Goal: Task Accomplishment & Management: Manage account settings

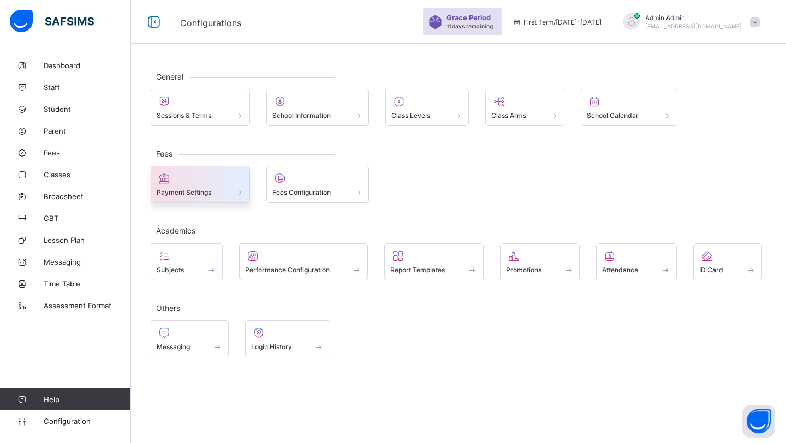
click at [218, 199] on div "Payment Settings" at bounding box center [200, 184] width 99 height 37
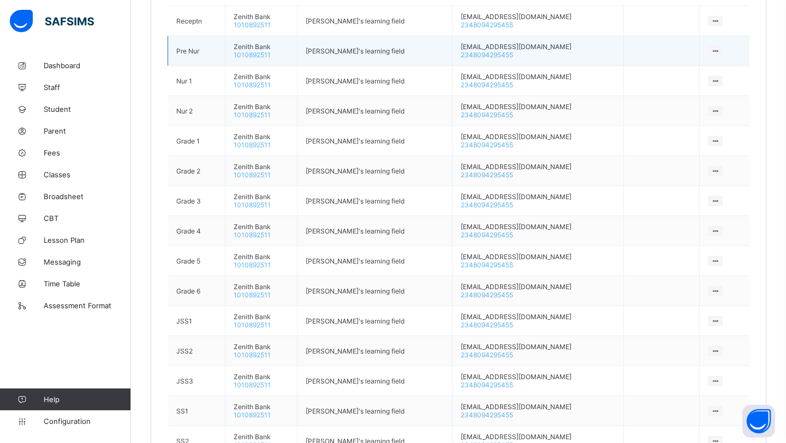
scroll to position [746, 0]
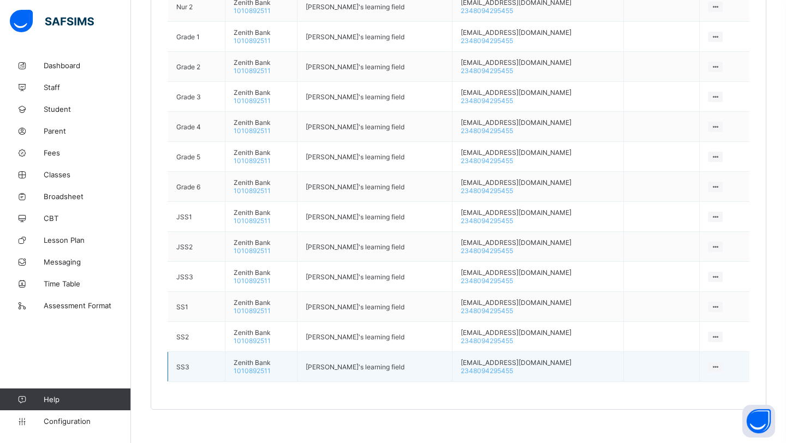
click at [711, 363] on icon at bounding box center [715, 367] width 9 height 8
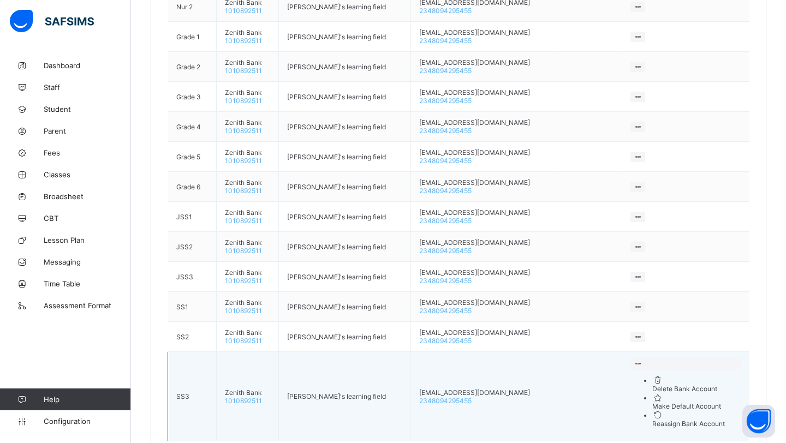
click at [696, 385] on div "Delete Bank Account" at bounding box center [696, 389] width 89 height 8
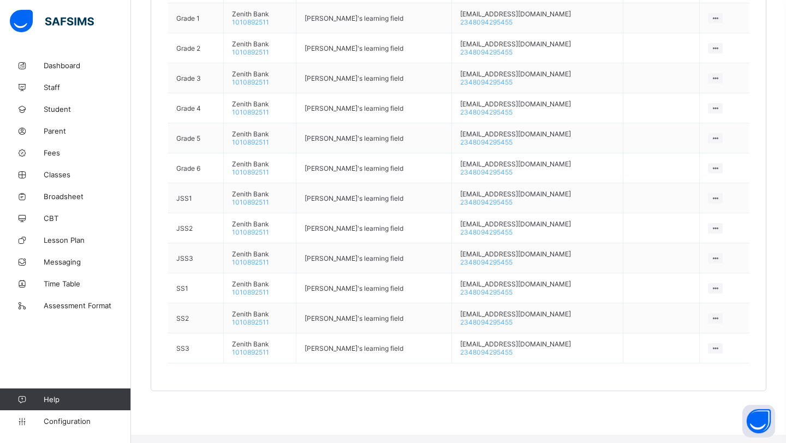
scroll to position [717, 0]
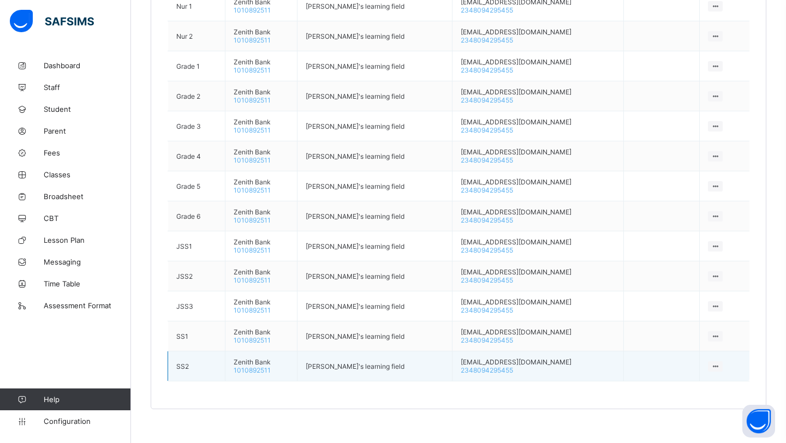
click at [711, 363] on icon at bounding box center [715, 367] width 9 height 8
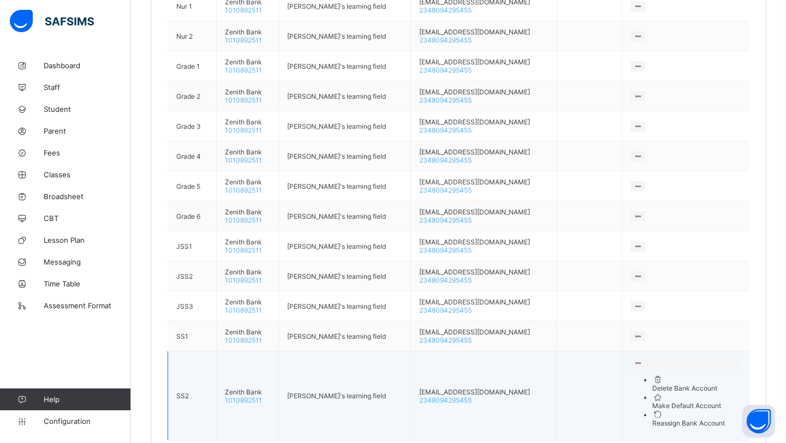
click at [690, 384] on div "Delete Bank Account" at bounding box center [696, 388] width 89 height 8
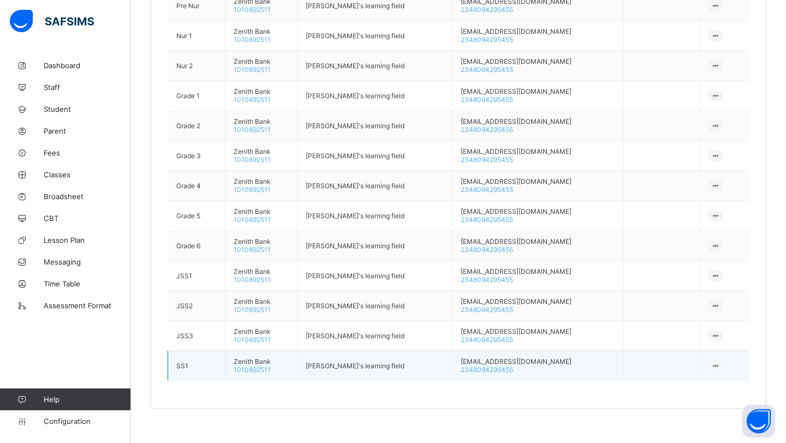
click at [717, 361] on div at bounding box center [715, 366] width 15 height 10
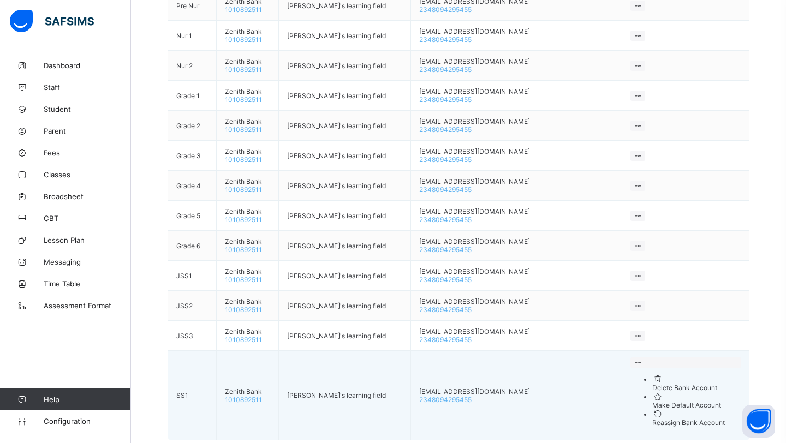
click at [685, 384] on div "Delete Bank Account" at bounding box center [696, 388] width 89 height 8
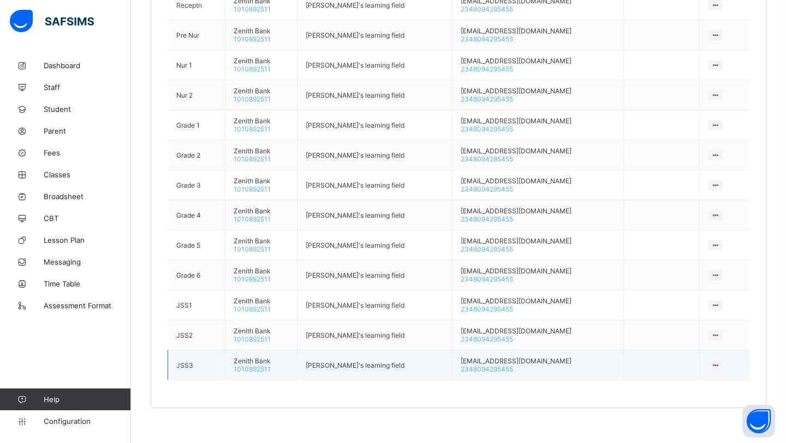
click at [702, 357] on td at bounding box center [725, 365] width 50 height 30
click at [711, 361] on icon at bounding box center [715, 365] width 9 height 8
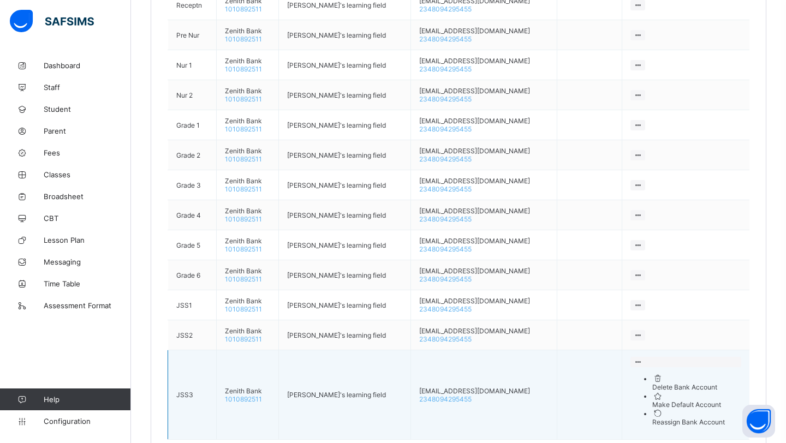
click at [672, 383] on div "Delete Bank Account" at bounding box center [696, 387] width 89 height 8
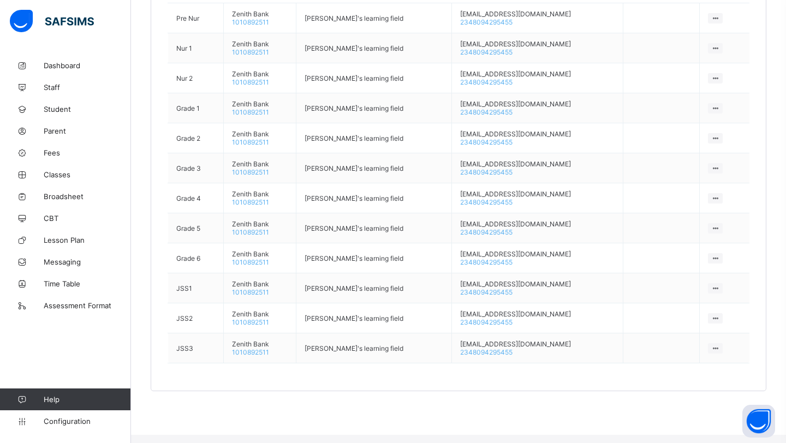
scroll to position [628, 0]
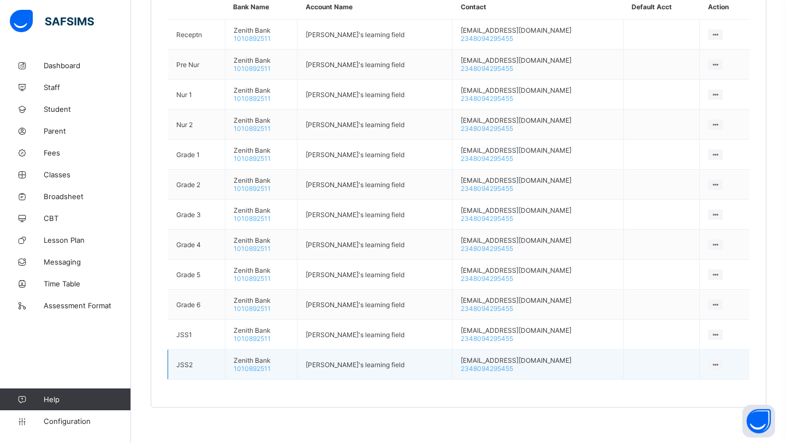
click at [714, 366] on td at bounding box center [725, 365] width 50 height 30
click at [711, 361] on icon at bounding box center [715, 365] width 9 height 8
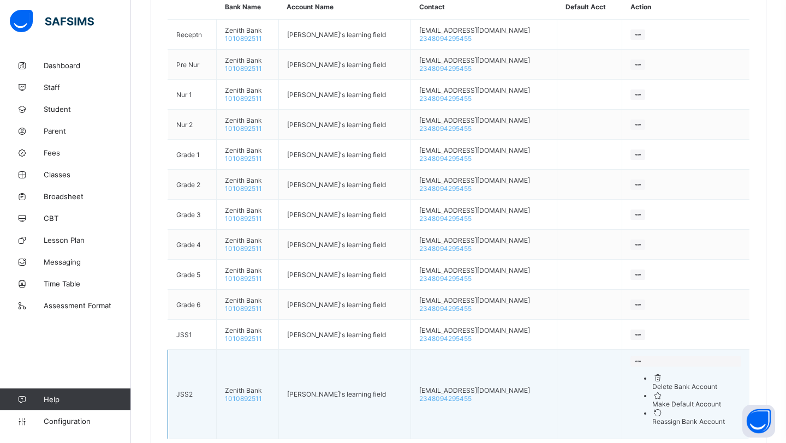
click at [675, 383] on div "Delete Bank Account" at bounding box center [696, 387] width 89 height 8
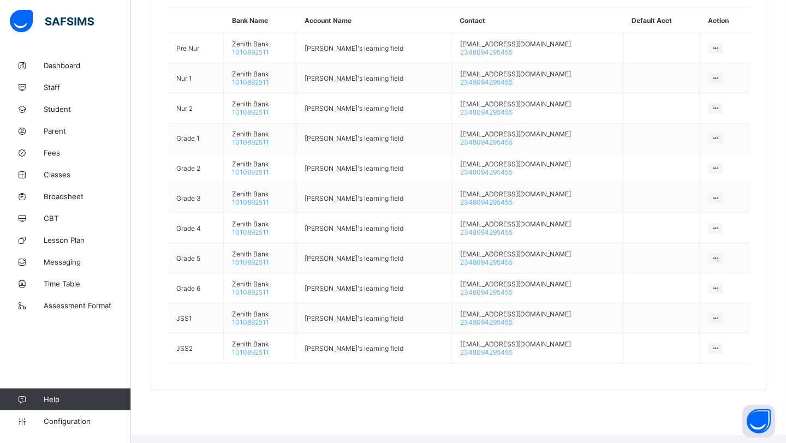
scroll to position [599, 0]
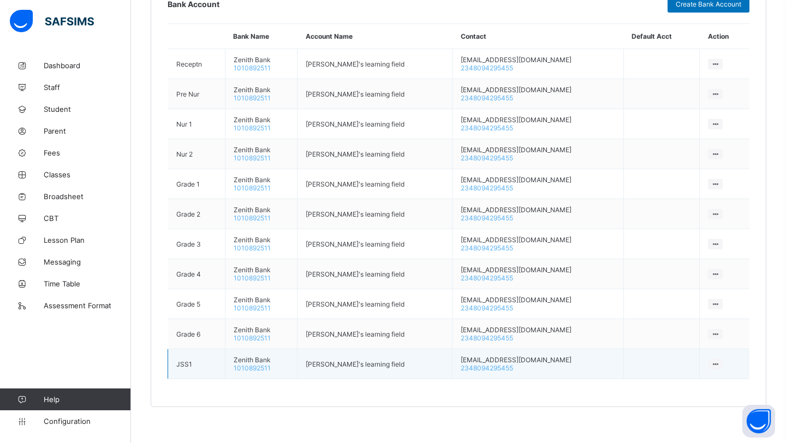
click at [711, 360] on icon at bounding box center [715, 364] width 9 height 8
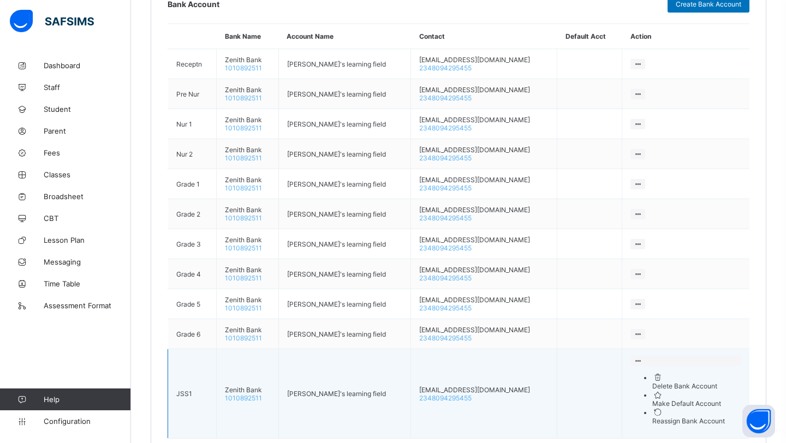
click at [679, 382] on div "Delete Bank Account" at bounding box center [696, 386] width 89 height 8
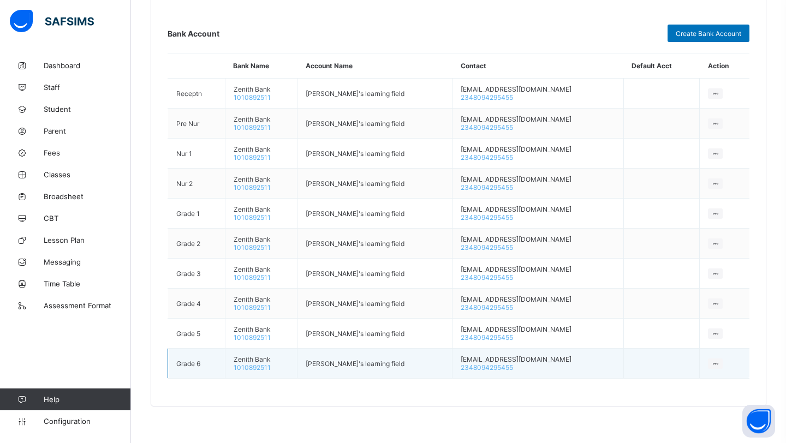
click at [711, 360] on icon at bounding box center [715, 364] width 9 height 8
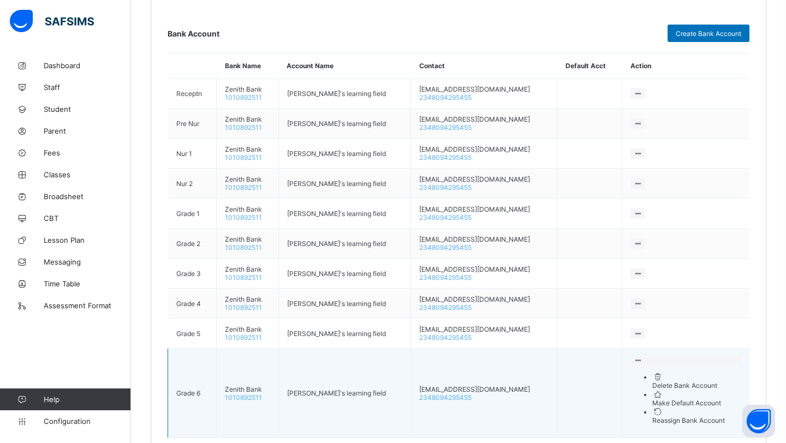
click at [674, 382] on div "Delete Bank Account" at bounding box center [696, 386] width 89 height 8
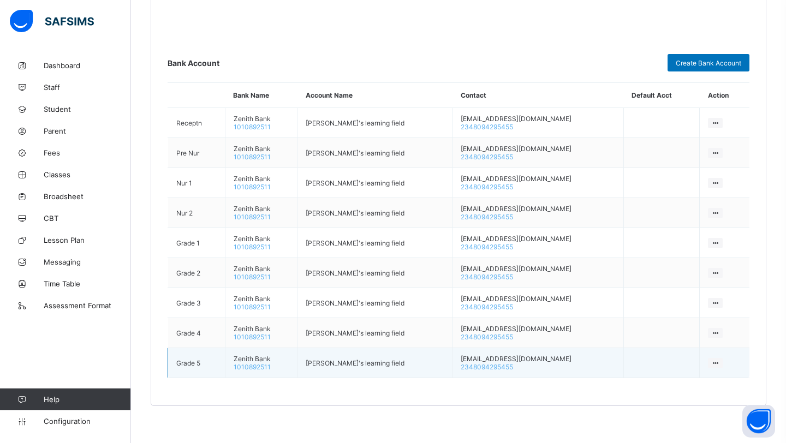
click at [711, 359] on icon at bounding box center [715, 363] width 9 height 8
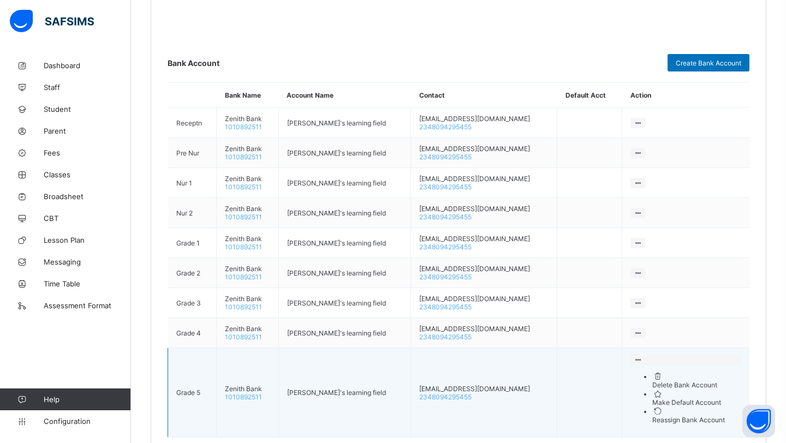
click at [676, 382] on div "Delete Bank Account" at bounding box center [696, 385] width 89 height 8
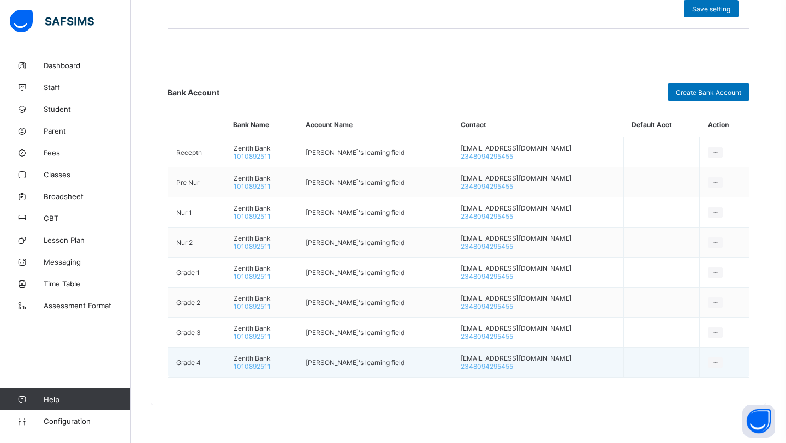
click at [705, 364] on td at bounding box center [725, 363] width 50 height 30
click at [708, 358] on div at bounding box center [715, 363] width 15 height 10
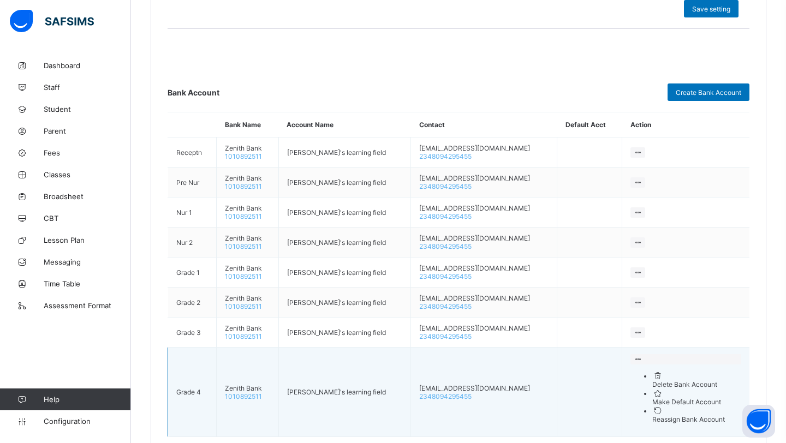
click at [686, 381] on div "Delete Bank Account" at bounding box center [696, 385] width 89 height 8
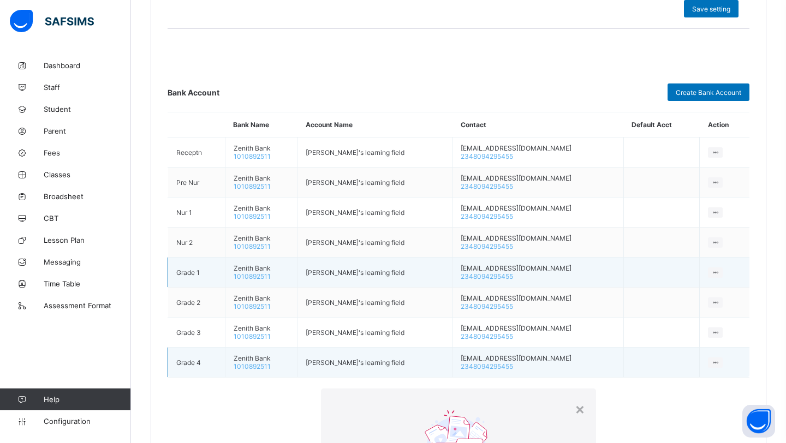
scroll to position [481, 0]
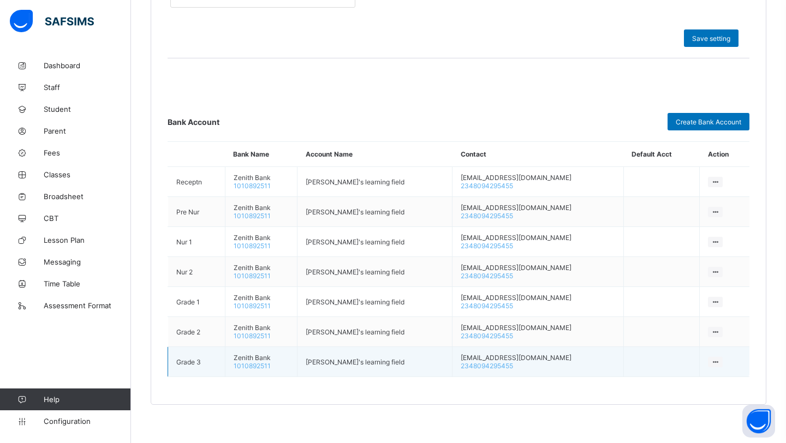
click at [711, 358] on icon at bounding box center [715, 362] width 9 height 8
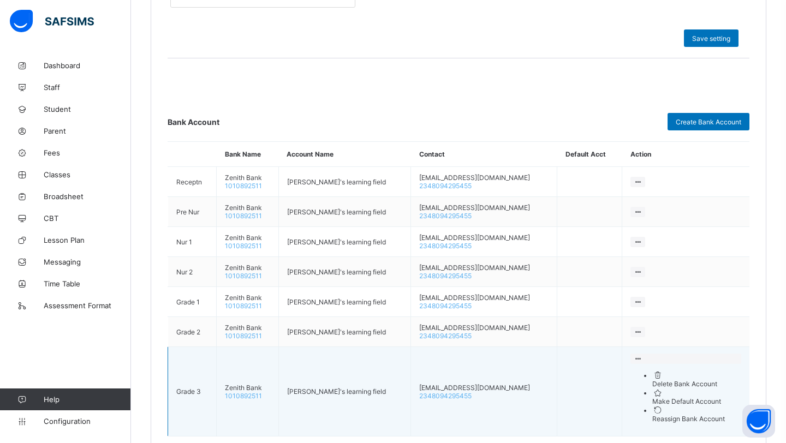
click at [652, 384] on li "Delete Bank Account" at bounding box center [696, 379] width 89 height 17
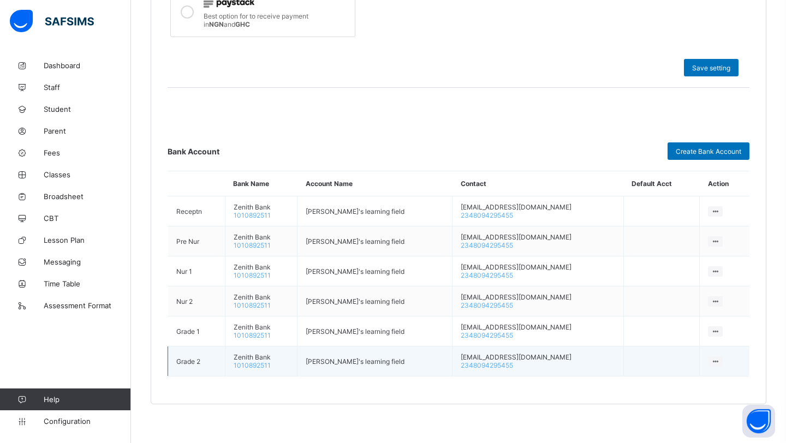
click at [711, 358] on icon at bounding box center [715, 362] width 9 height 8
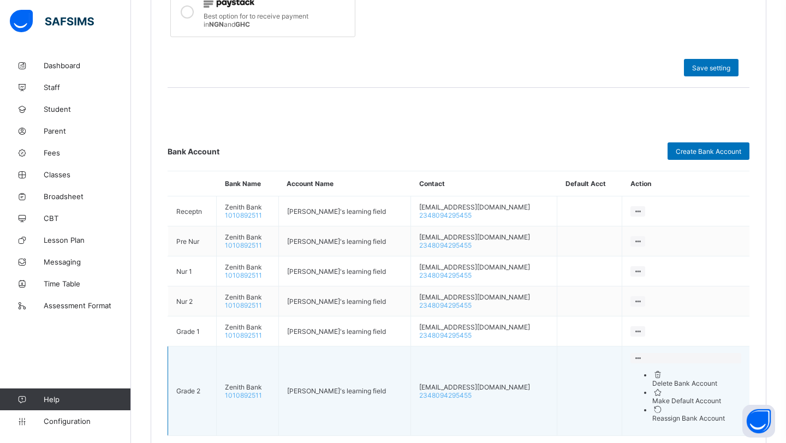
click at [670, 380] on div "Delete Bank Account" at bounding box center [696, 383] width 89 height 8
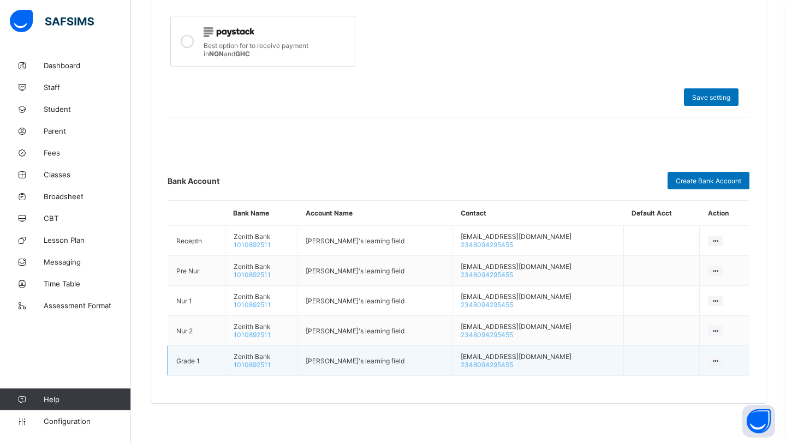
click at [711, 357] on icon at bounding box center [715, 361] width 9 height 8
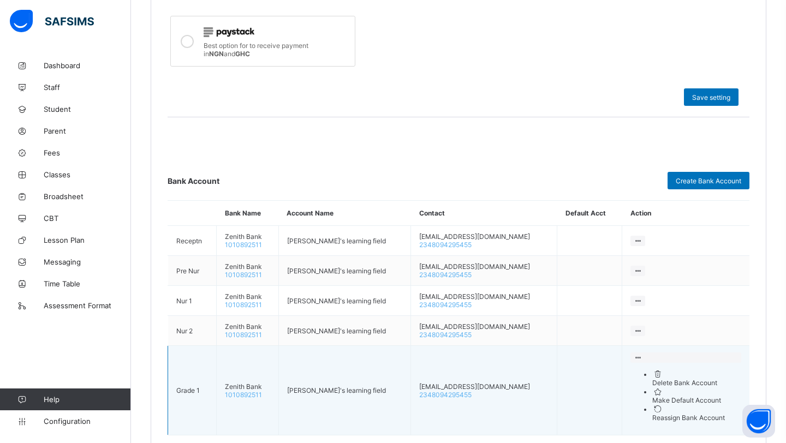
click at [661, 379] on div "Delete Bank Account" at bounding box center [696, 383] width 89 height 8
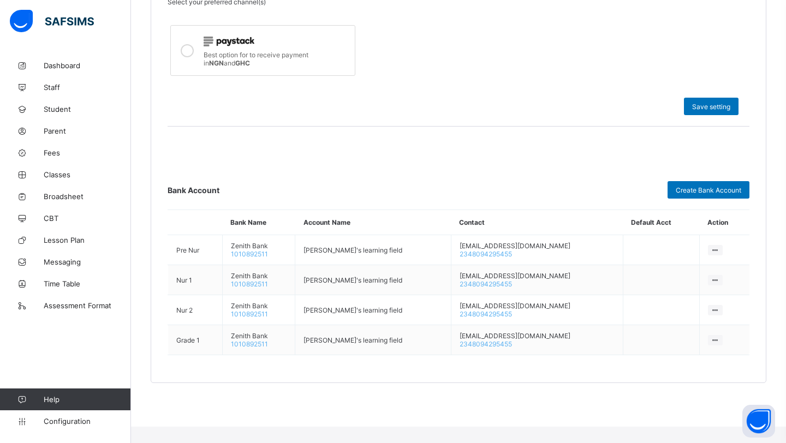
scroll to position [393, 0]
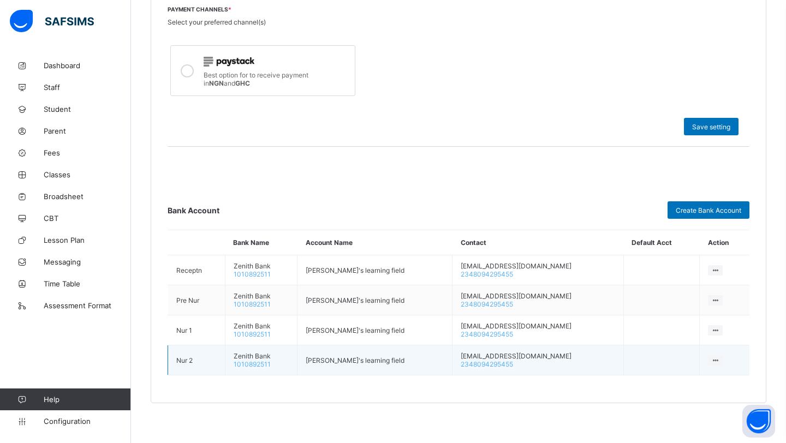
click at [711, 360] on icon at bounding box center [715, 361] width 9 height 8
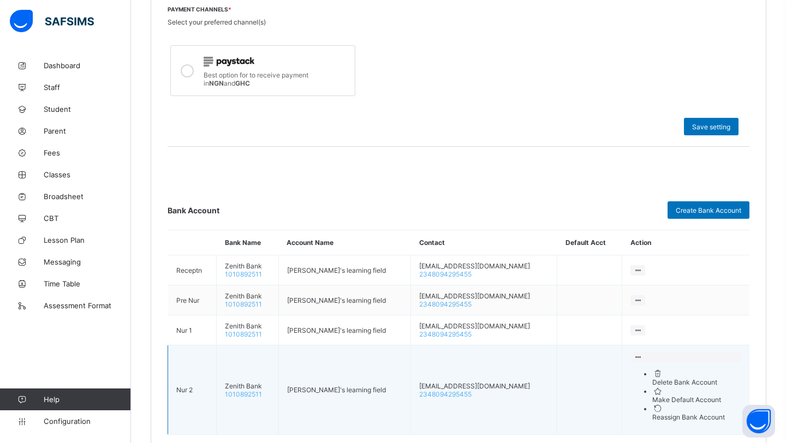
click at [690, 378] on div "Delete Bank Account" at bounding box center [696, 382] width 89 height 8
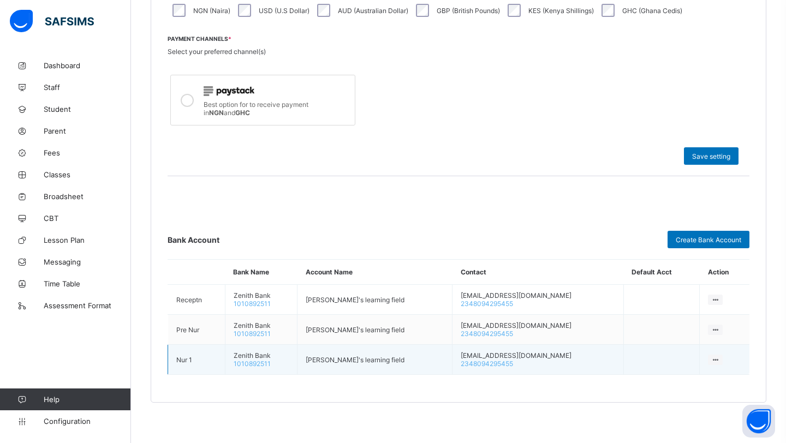
click at [712, 355] on div at bounding box center [715, 360] width 15 height 10
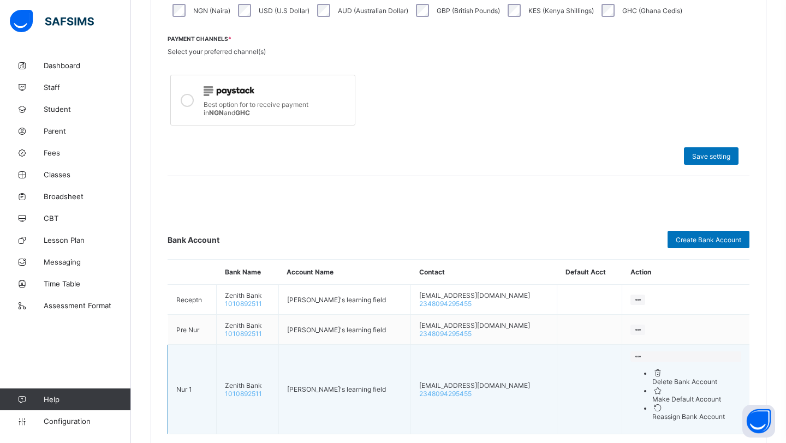
click at [670, 385] on li "Delete Bank Account" at bounding box center [696, 377] width 89 height 17
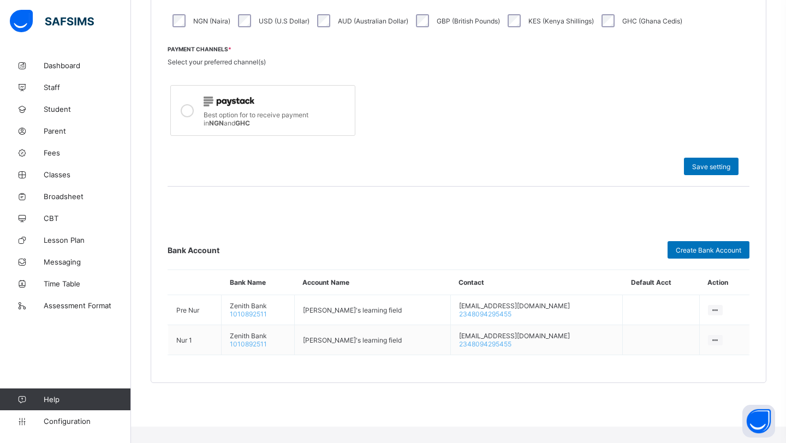
scroll to position [334, 0]
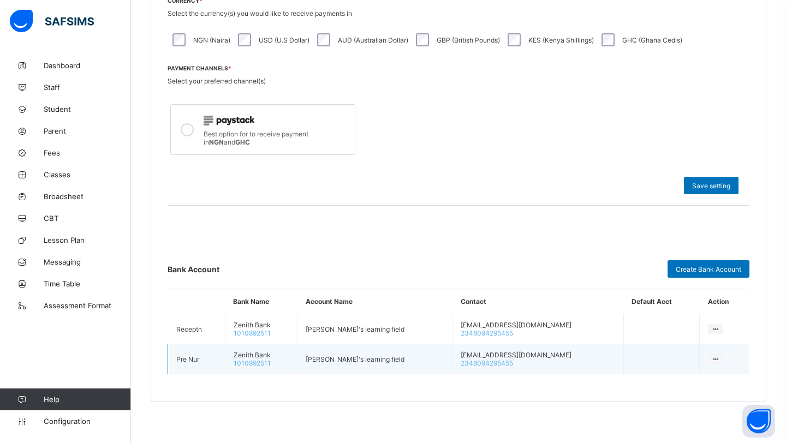
click at [711, 355] on icon at bounding box center [715, 359] width 9 height 8
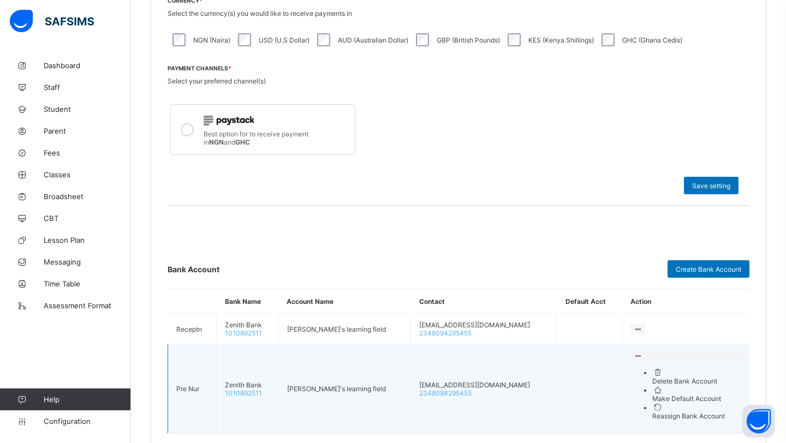
click at [663, 377] on div "Delete Bank Account" at bounding box center [696, 381] width 89 height 8
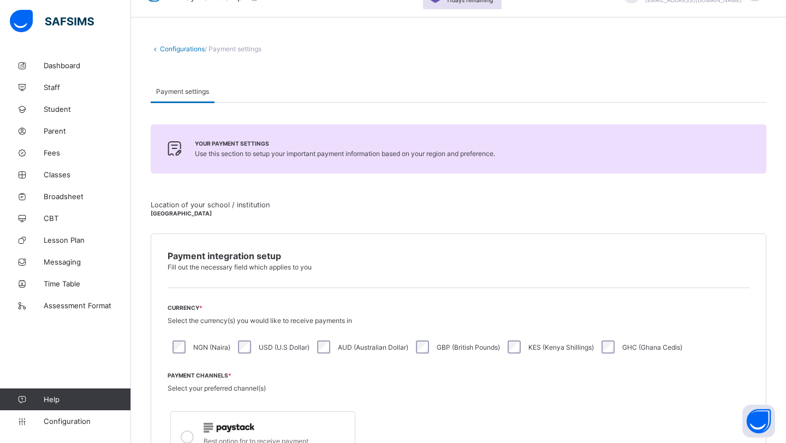
scroll to position [0, 0]
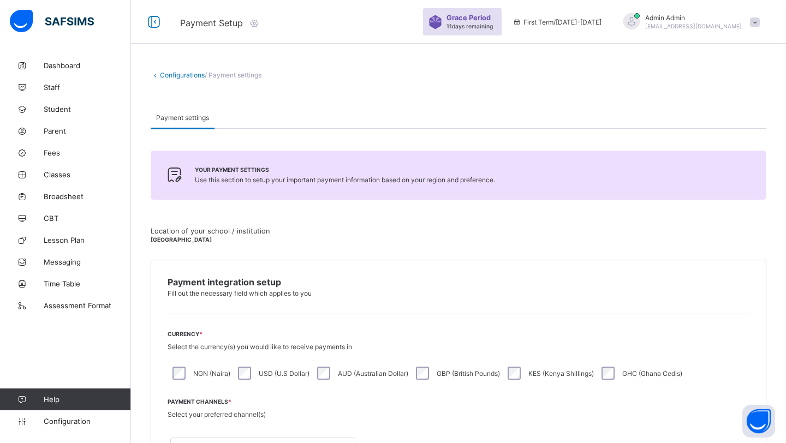
click at [188, 73] on link "Configurations" at bounding box center [182, 75] width 45 height 8
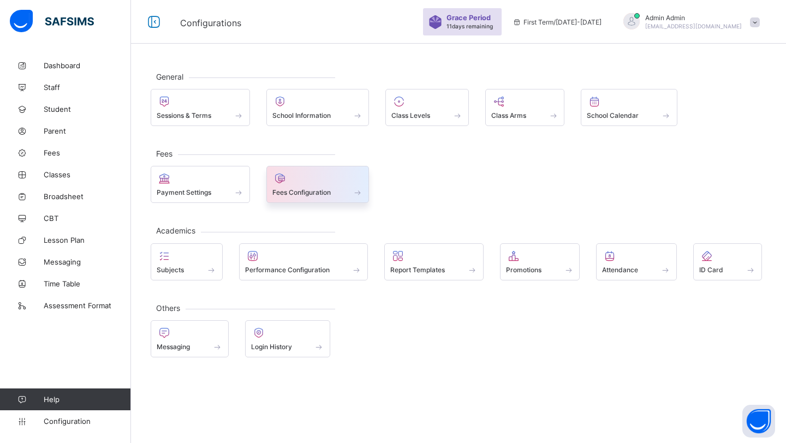
click at [286, 194] on span "Fees Configuration" at bounding box center [301, 192] width 58 height 8
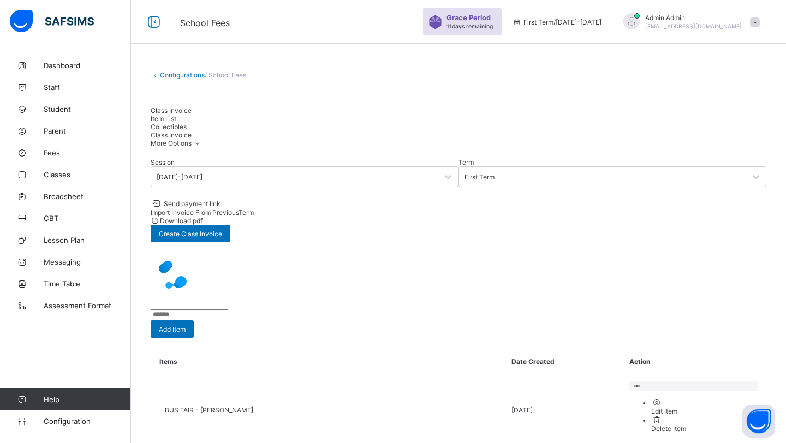
click at [187, 123] on span "Collectibles" at bounding box center [169, 127] width 36 height 8
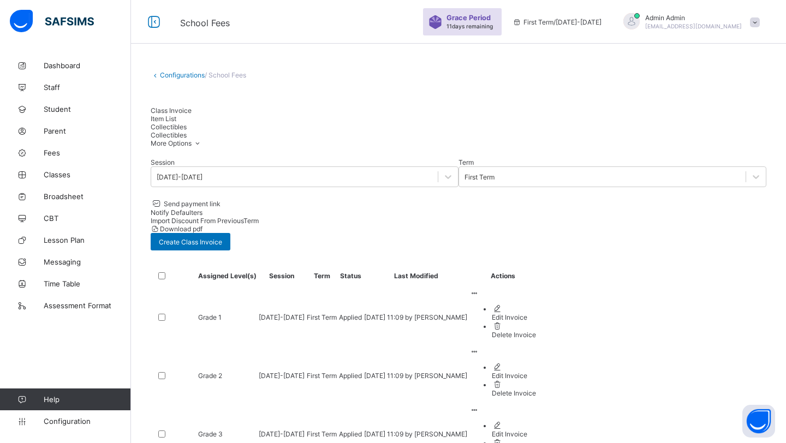
click at [176, 119] on span "Item List" at bounding box center [164, 119] width 26 height 8
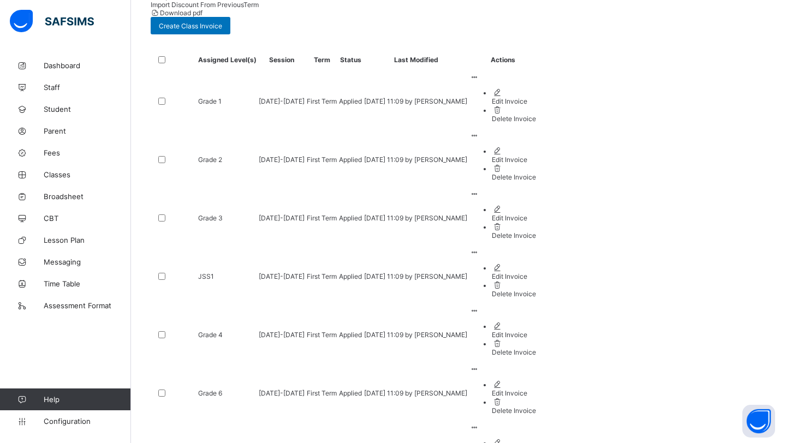
scroll to position [225, 0]
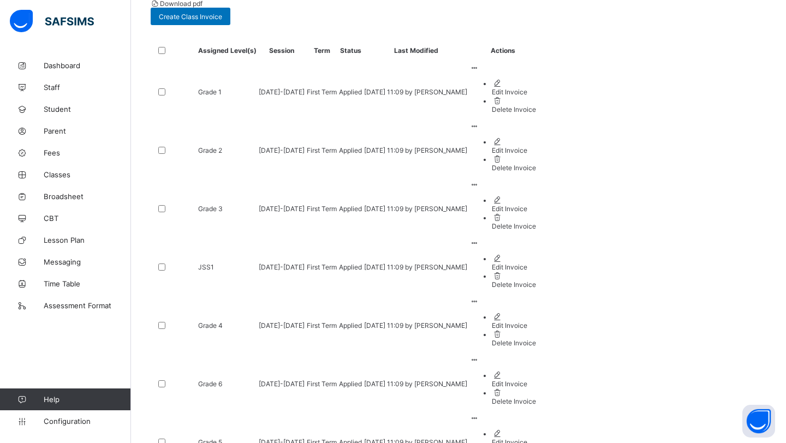
type input "**********"
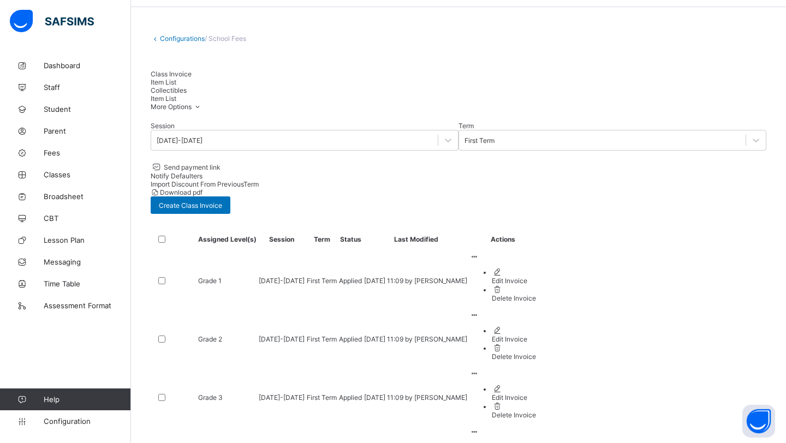
scroll to position [24, 0]
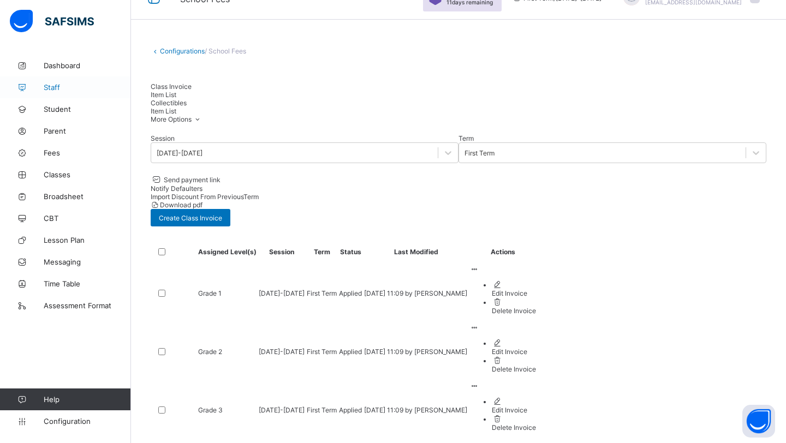
click at [64, 90] on span "Staff" at bounding box center [87, 87] width 87 height 9
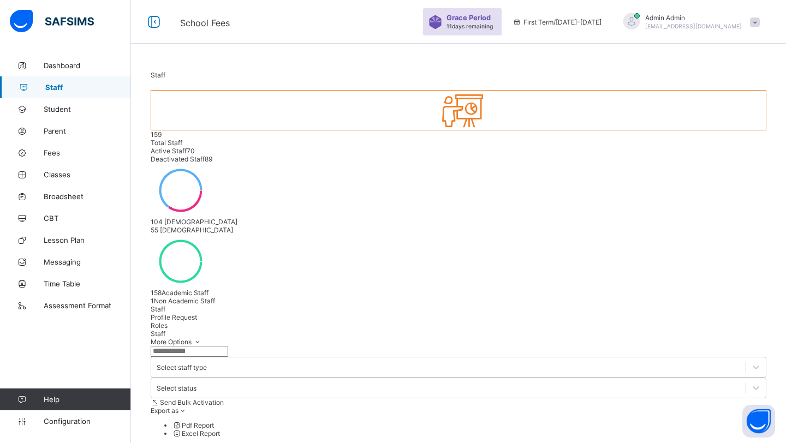
click at [187, 346] on input "text" at bounding box center [190, 351] width 78 height 11
type input "*****"
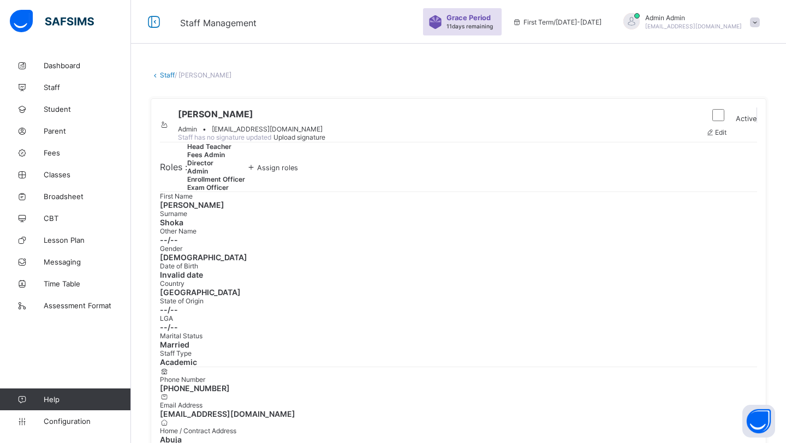
click at [298, 172] on span "Assign roles" at bounding box center [277, 168] width 41 height 8
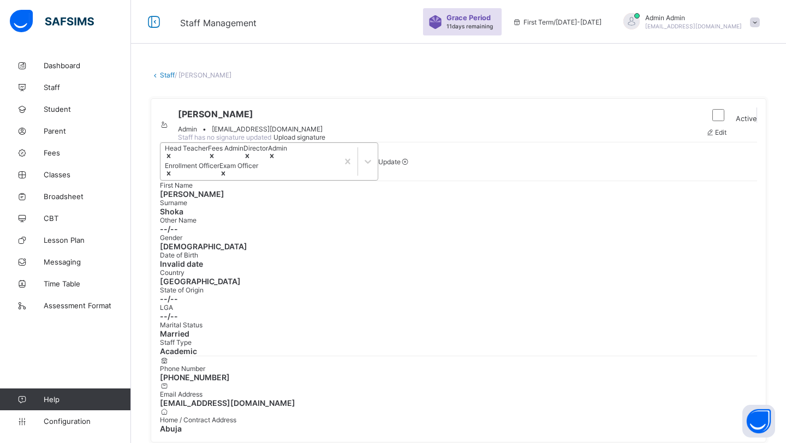
click at [338, 180] on div "Head Teacher Fees Admin Director Admin Enrollment Officer Exam Officer" at bounding box center [249, 161] width 177 height 37
click at [401, 166] on span "Update" at bounding box center [389, 162] width 22 height 8
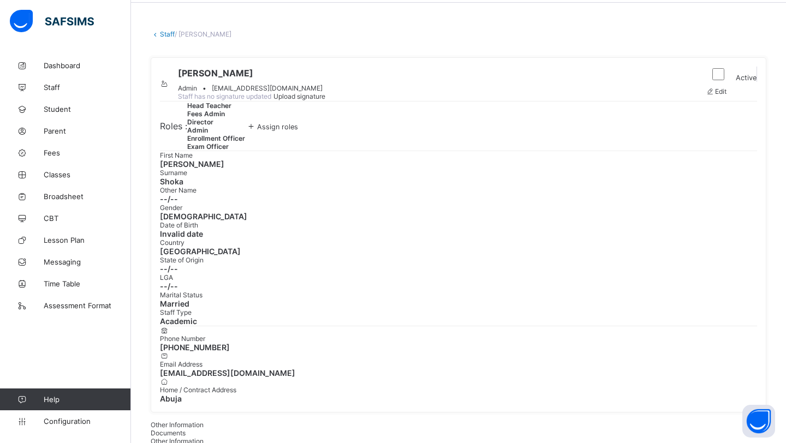
scroll to position [46, 0]
